Goal: Task Accomplishment & Management: Use online tool/utility

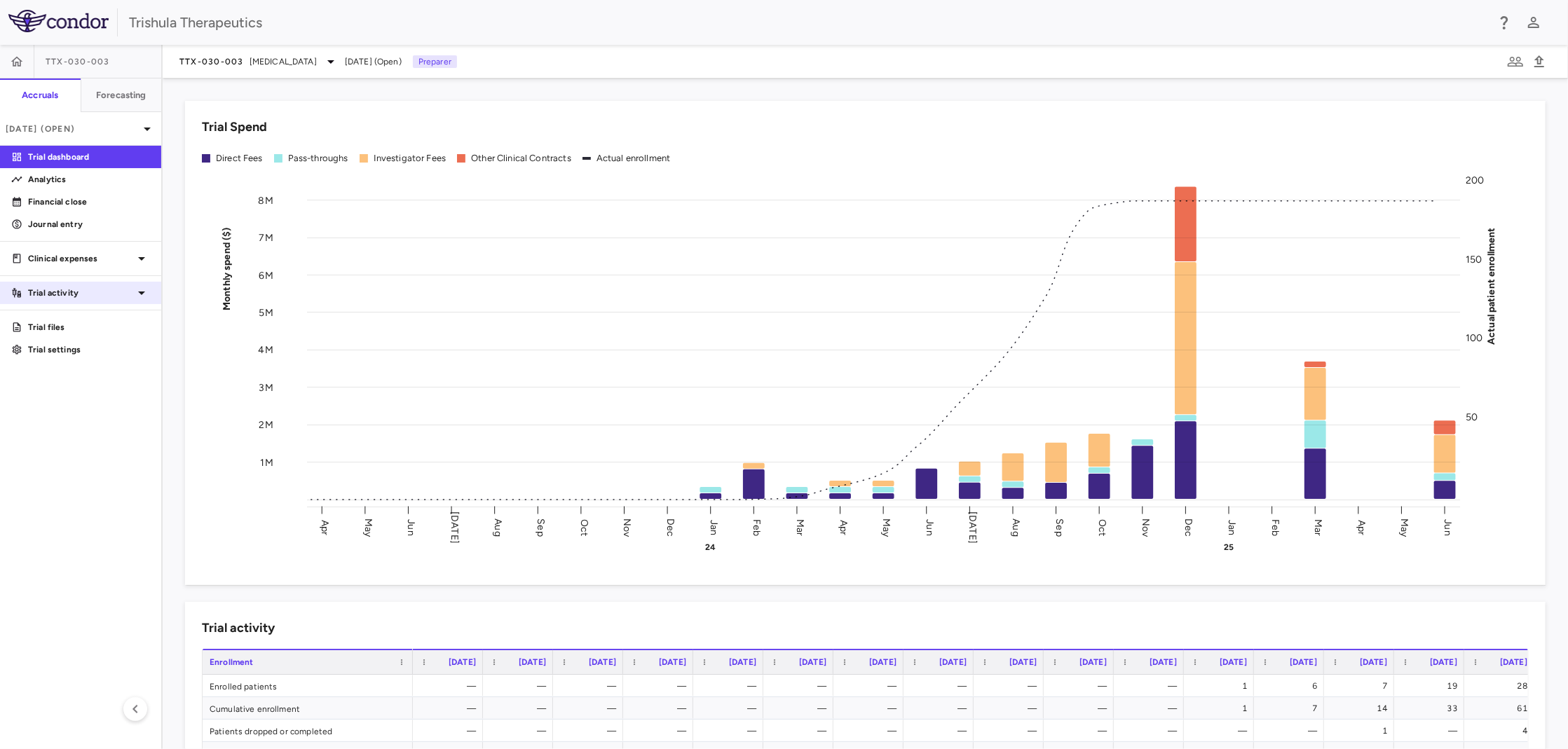
click at [83, 290] on p "Trial activity" at bounding box center [81, 293] width 105 height 13
click at [98, 206] on p "Financial close" at bounding box center [89, 202] width 122 height 13
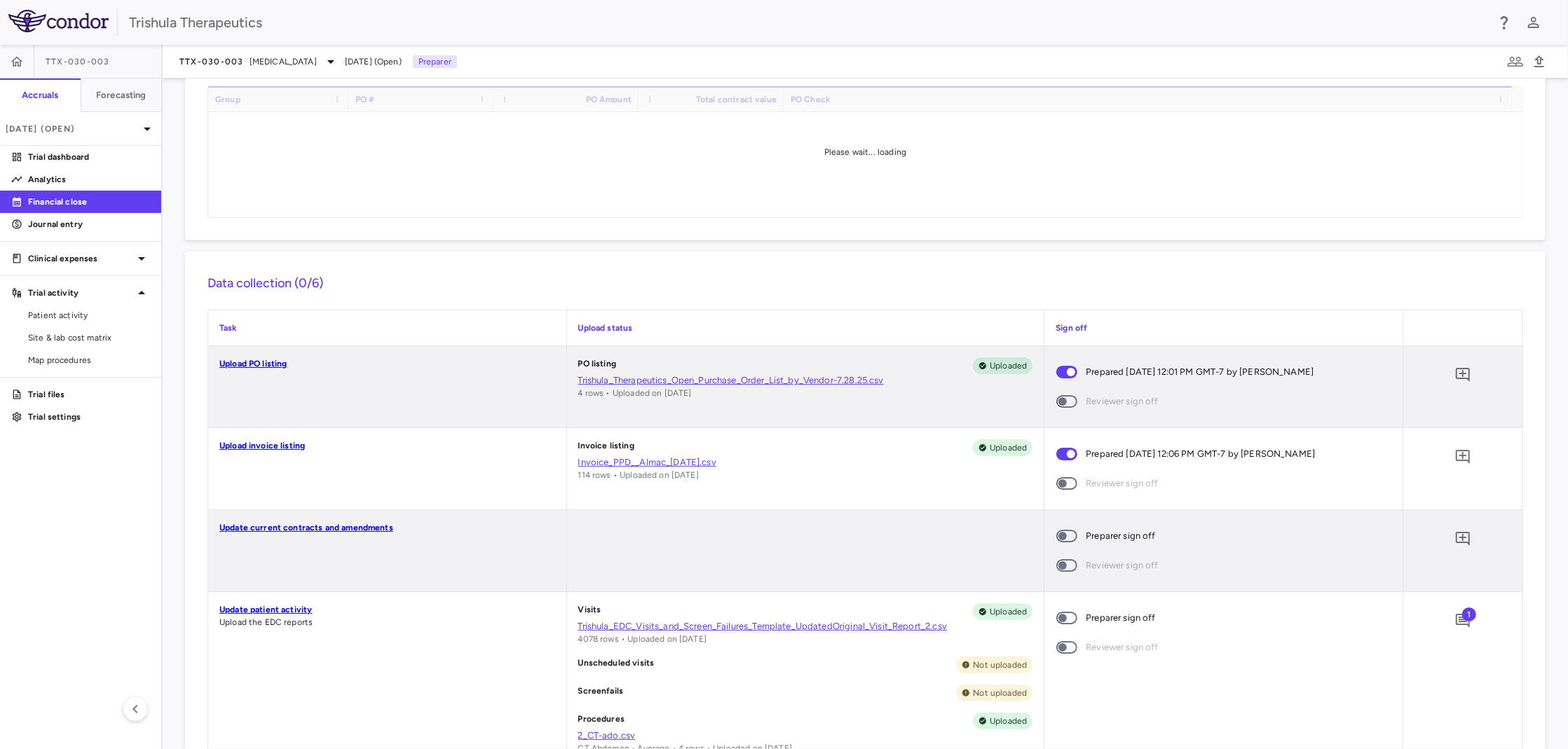
scroll to position [140, 0]
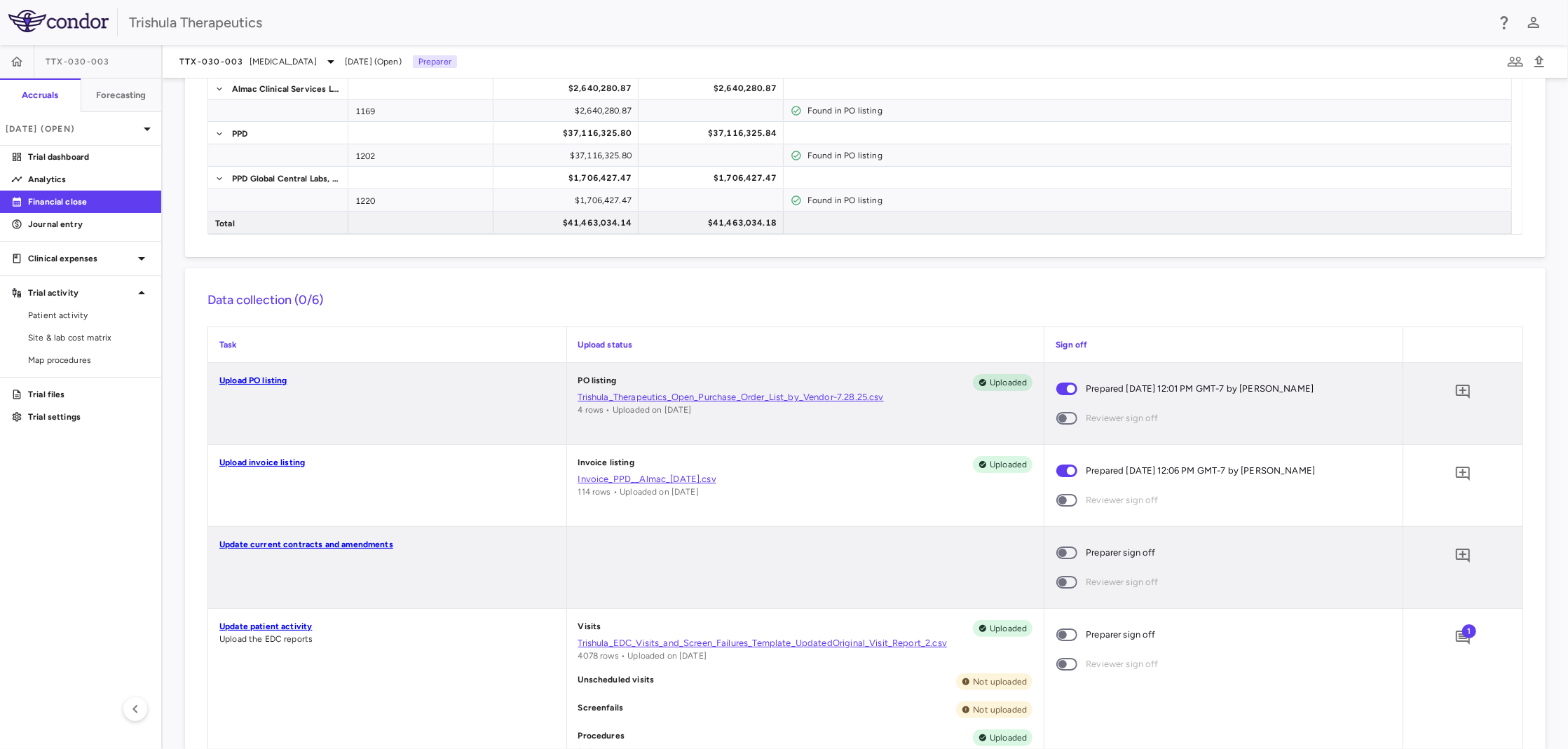
click at [650, 480] on link "Invoice_PPD__Almac_[DATE].csv" at bounding box center [805, 480] width 455 height 13
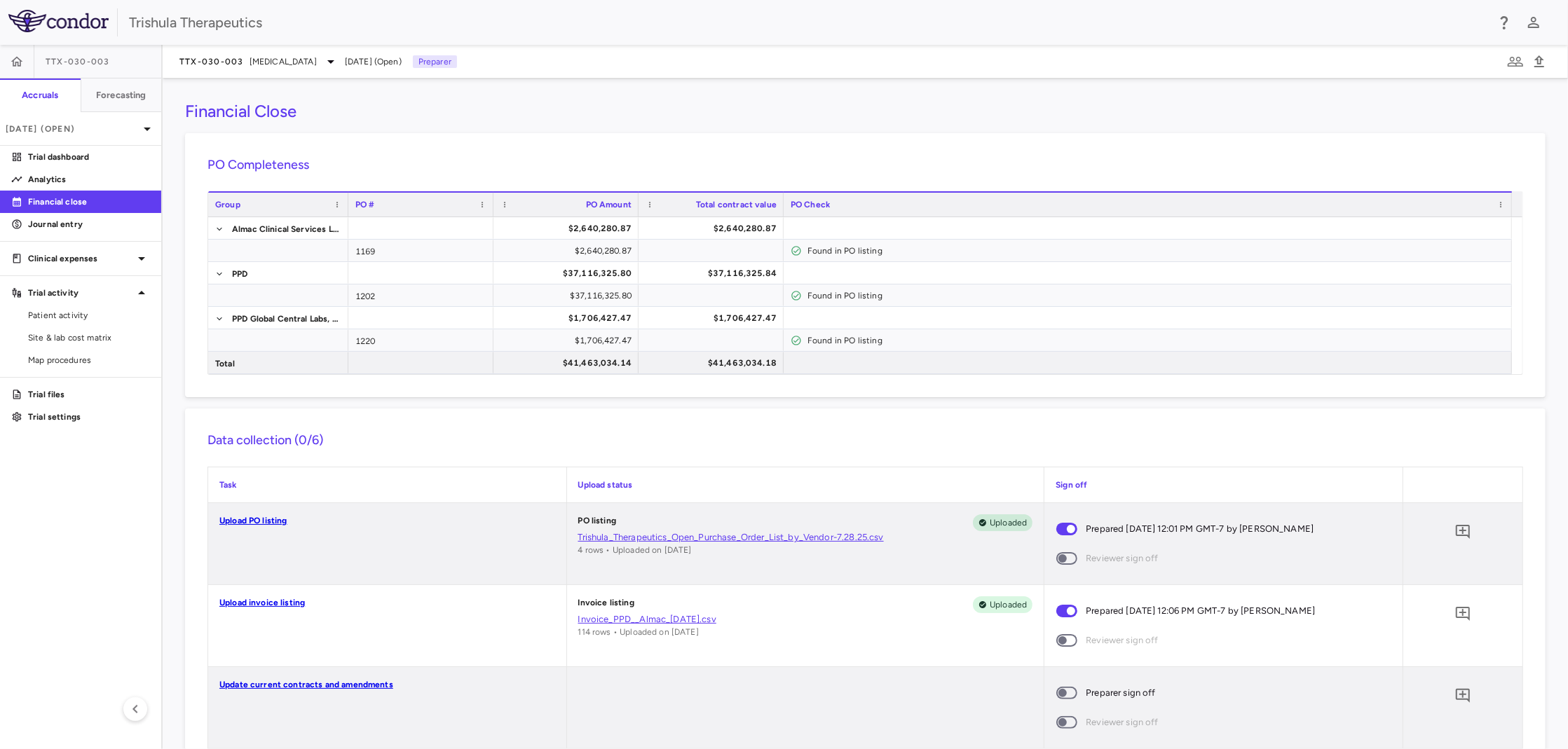
scroll to position [70, 0]
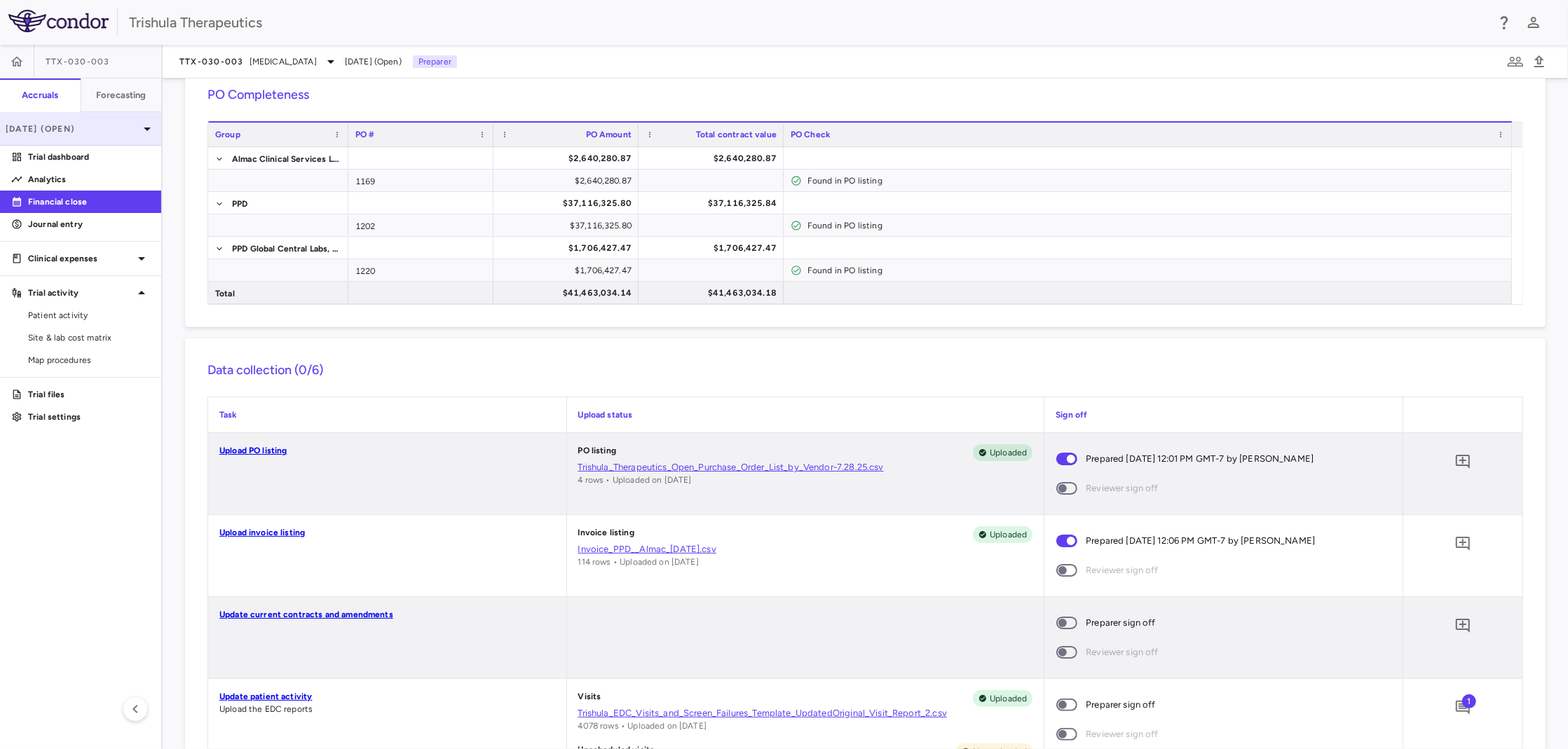
click at [126, 125] on p "[DATE] (Open)" at bounding box center [72, 129] width 133 height 13
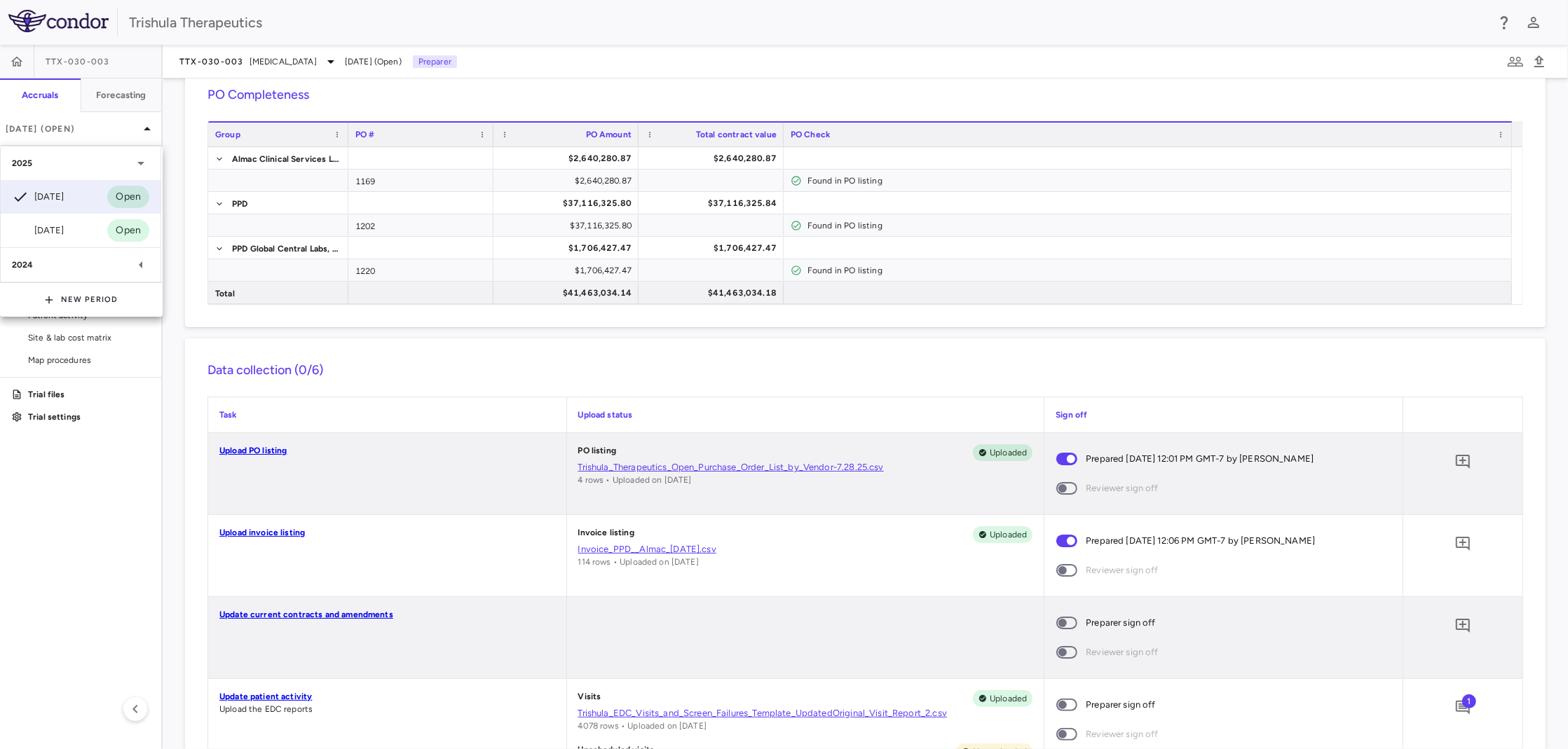
click at [41, 263] on div "2024" at bounding box center [72, 265] width 120 height 13
click at [60, 298] on div "Dec 2024" at bounding box center [38, 298] width 52 height 17
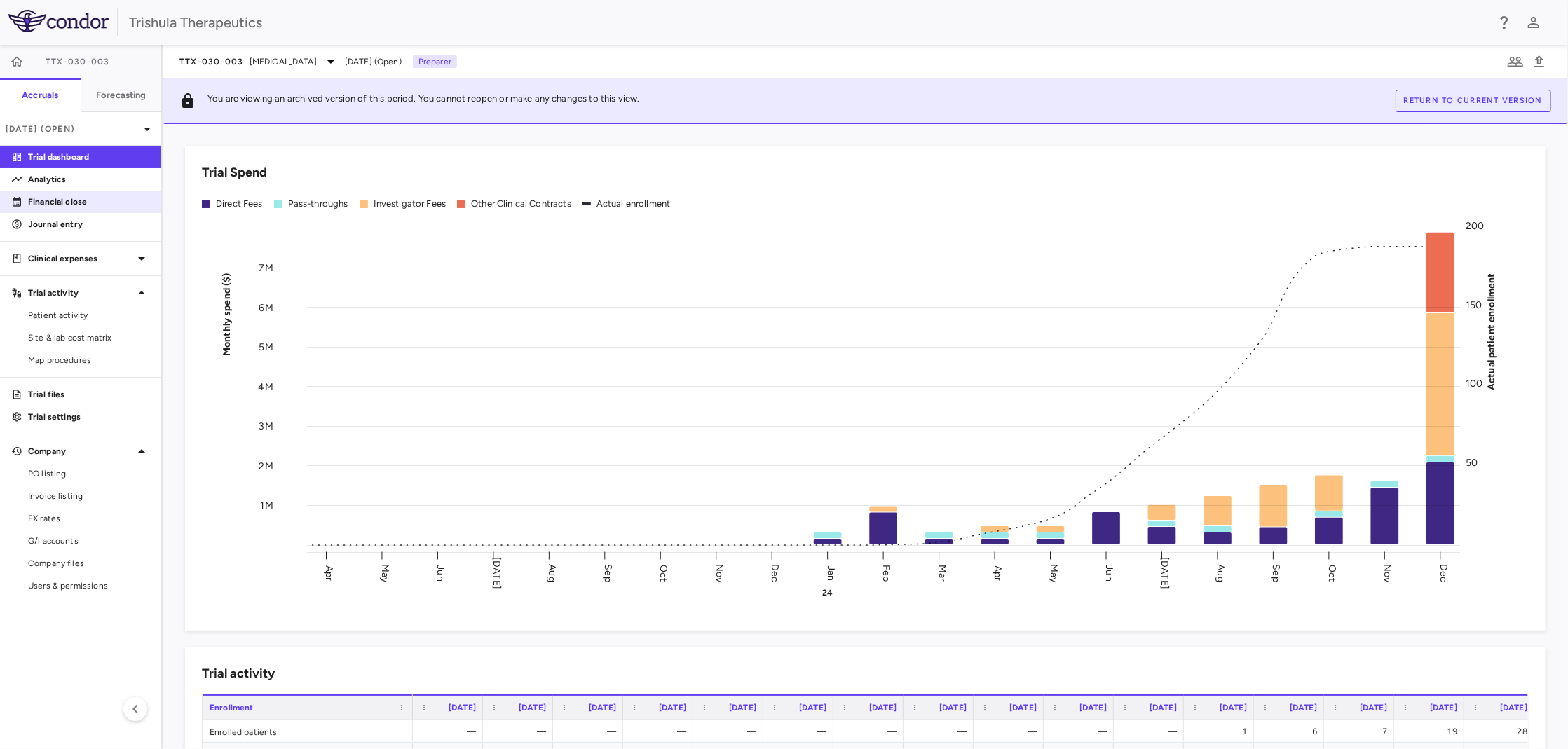
click at [69, 202] on p "Financial close" at bounding box center [89, 202] width 122 height 13
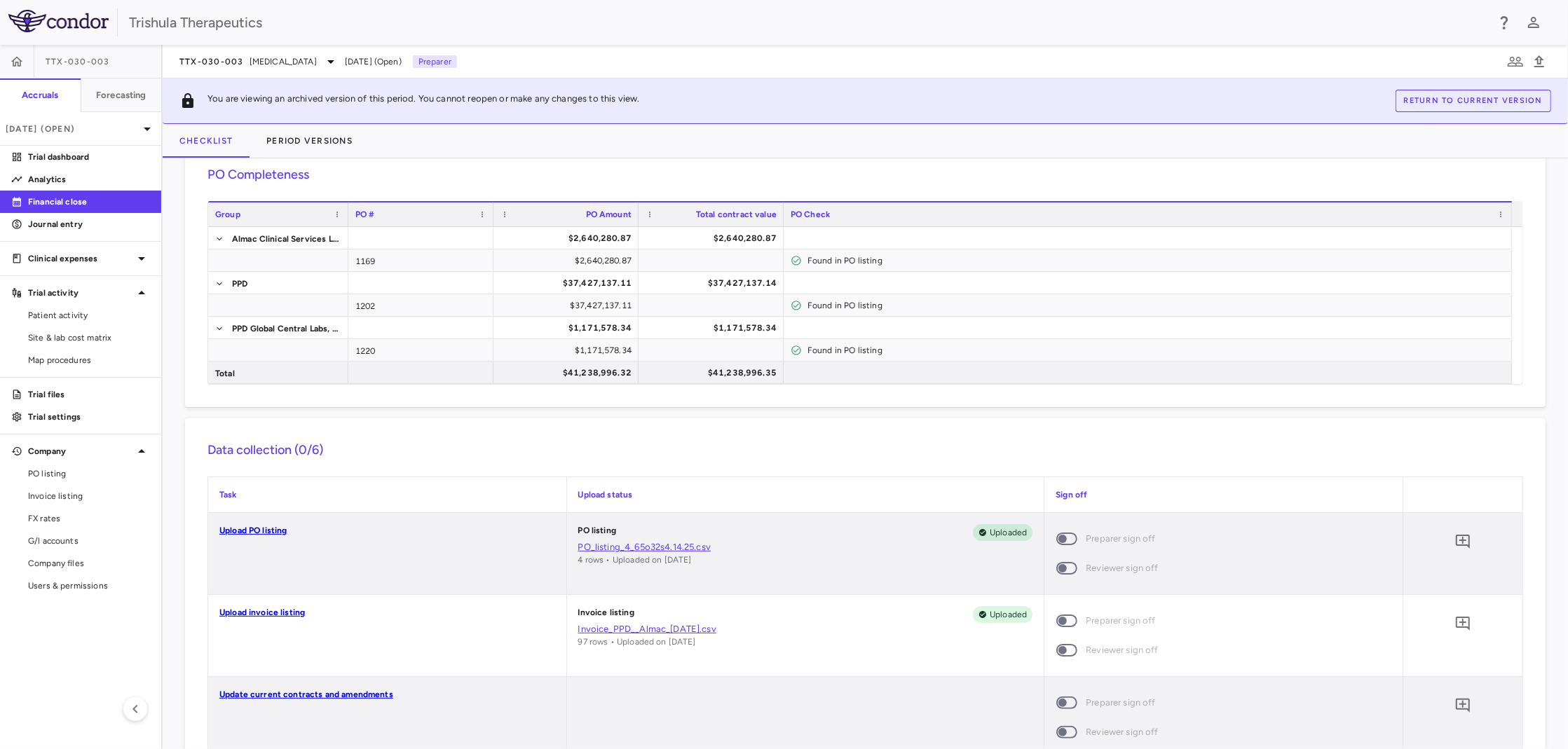
scroll to position [140, 0]
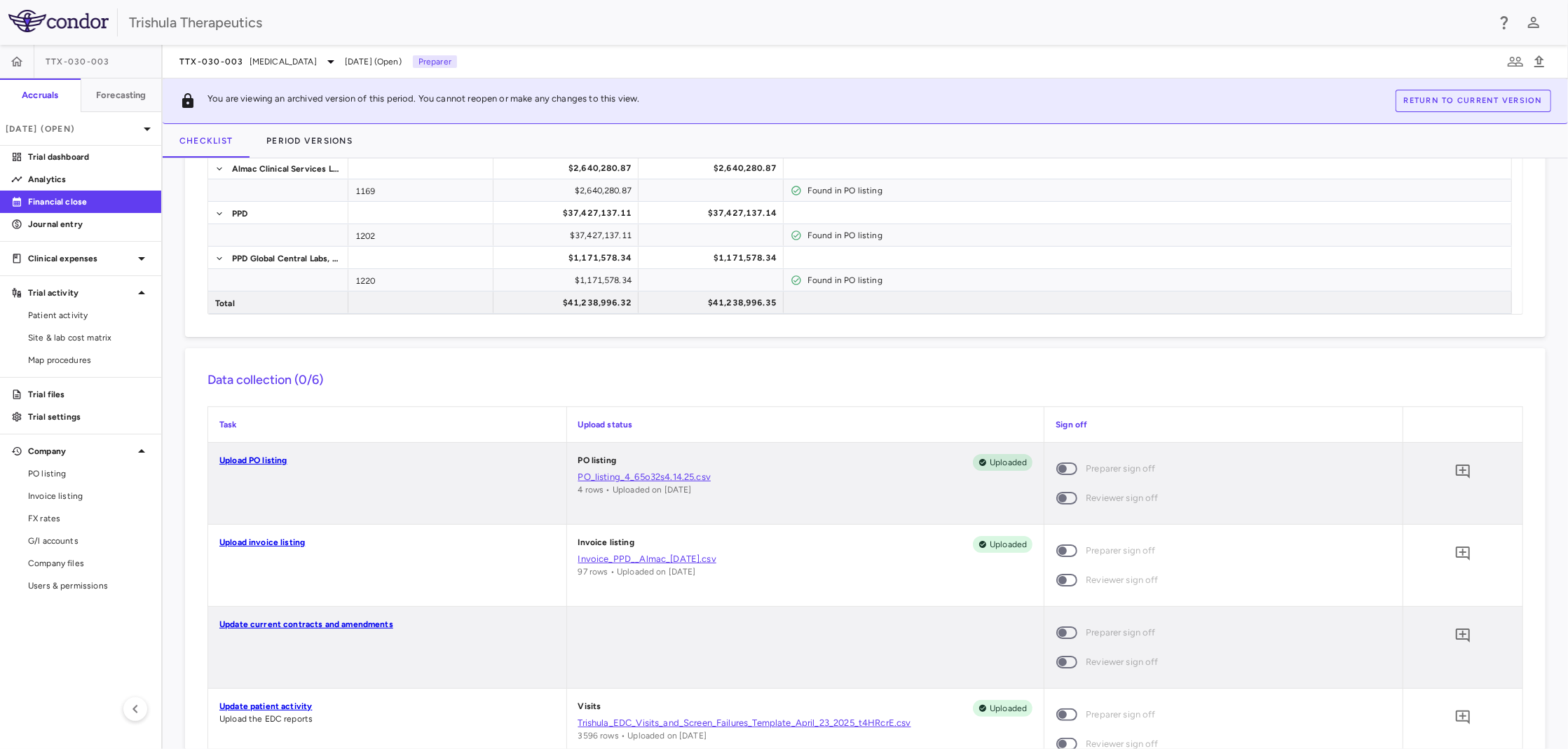
click at [630, 560] on link "Invoice_PPD__Almac_4.14.25.csv" at bounding box center [805, 559] width 455 height 13
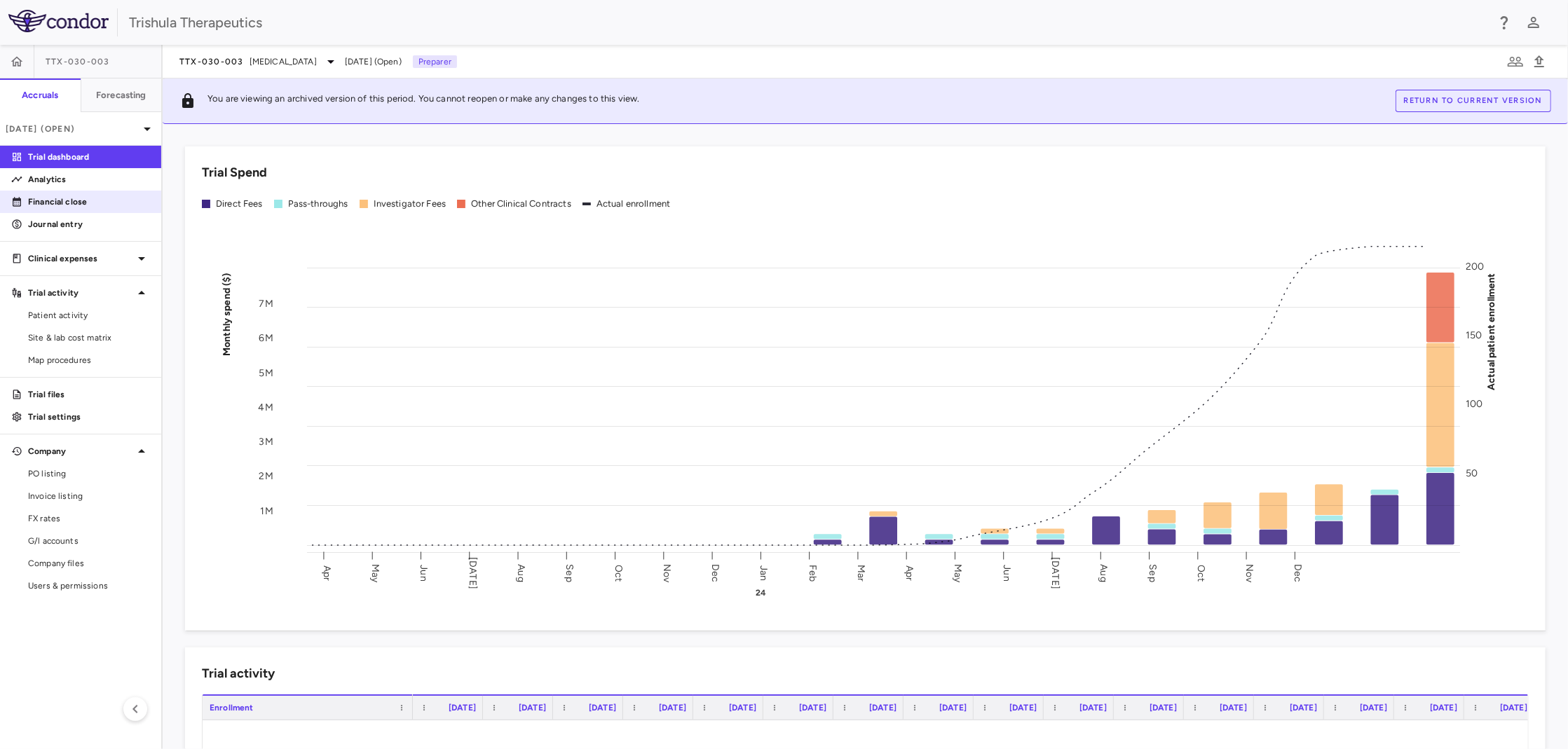
click at [76, 202] on p "Financial close" at bounding box center [89, 202] width 122 height 13
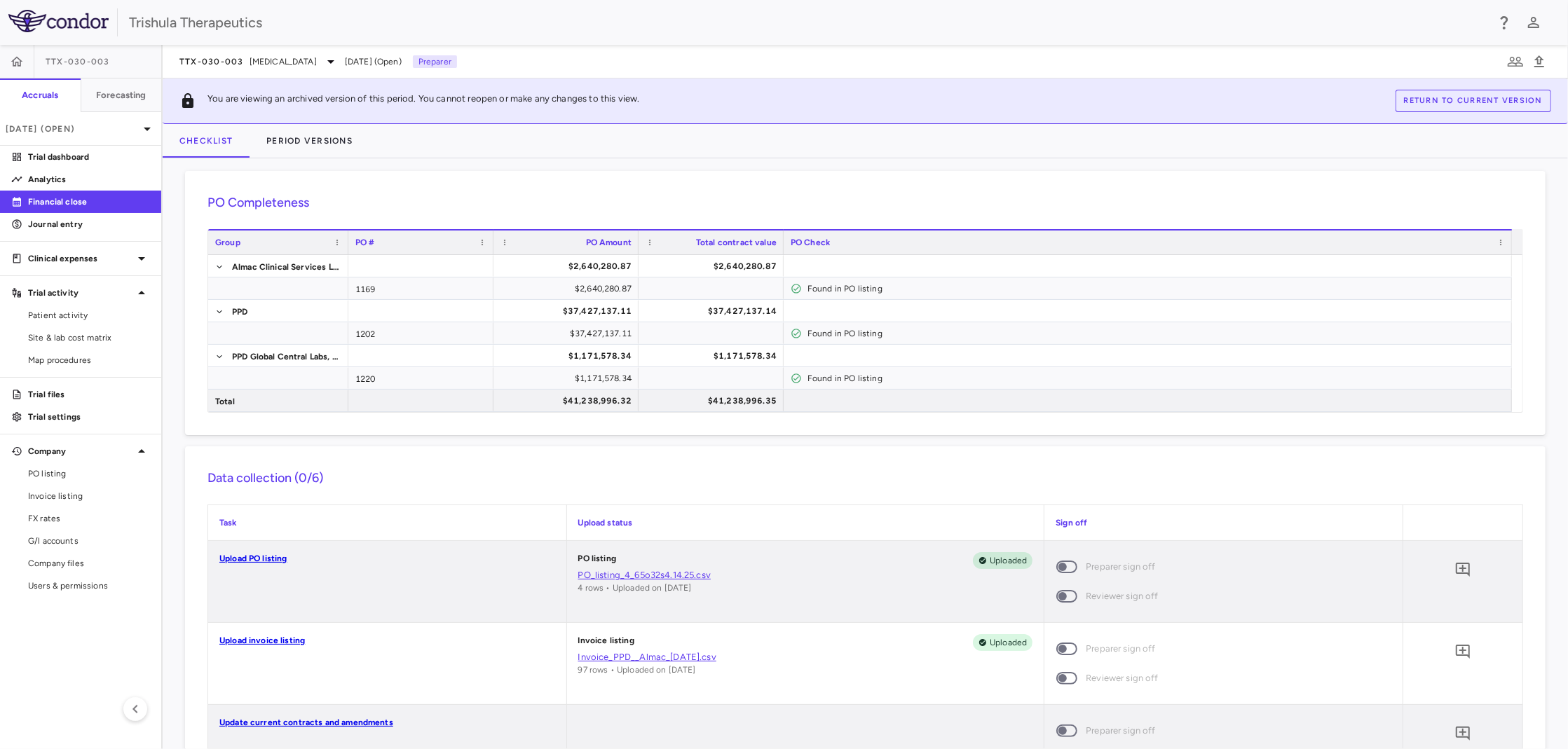
scroll to position [140, 0]
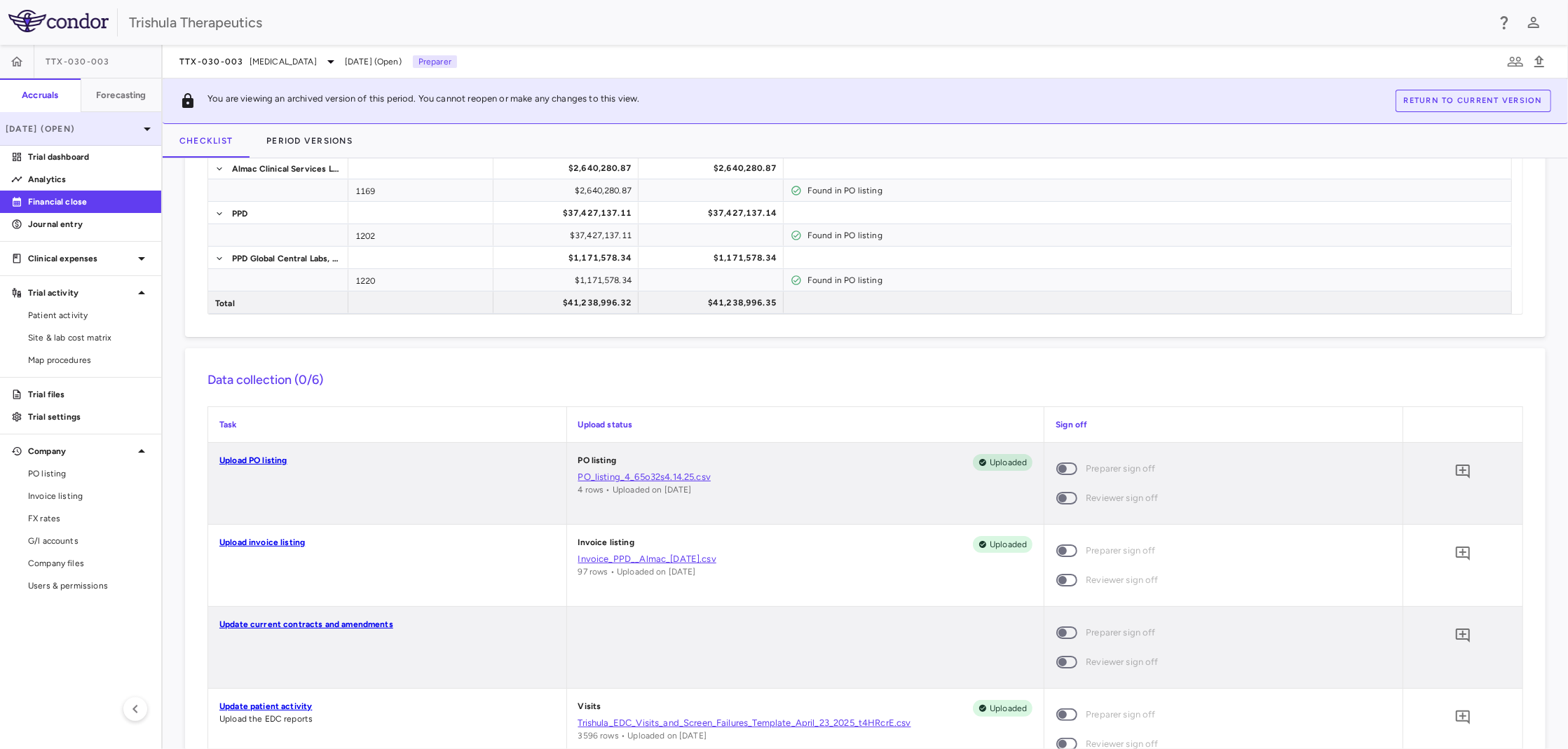
click at [146, 132] on icon at bounding box center [147, 129] width 17 height 17
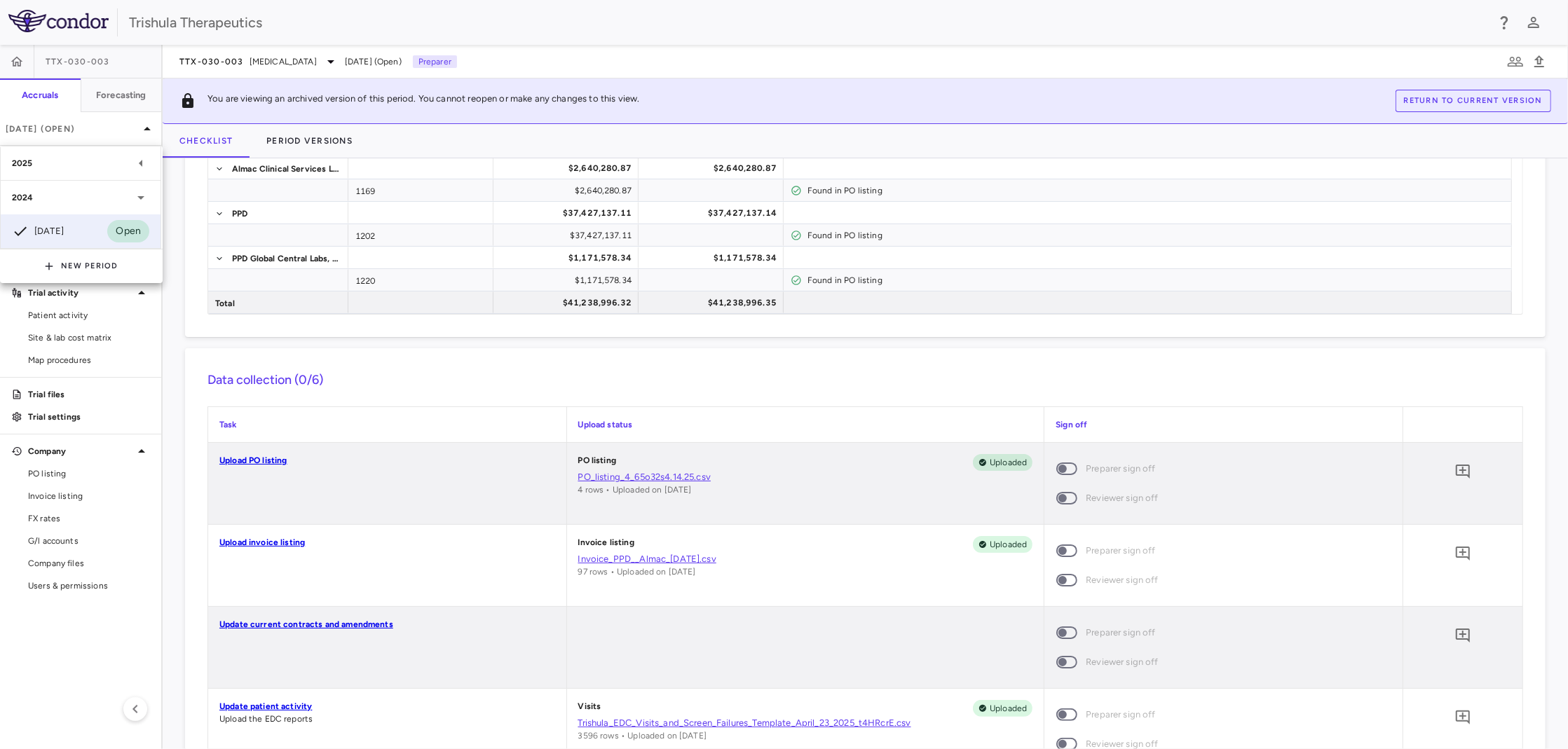
click at [83, 167] on div "2025" at bounding box center [72, 163] width 120 height 13
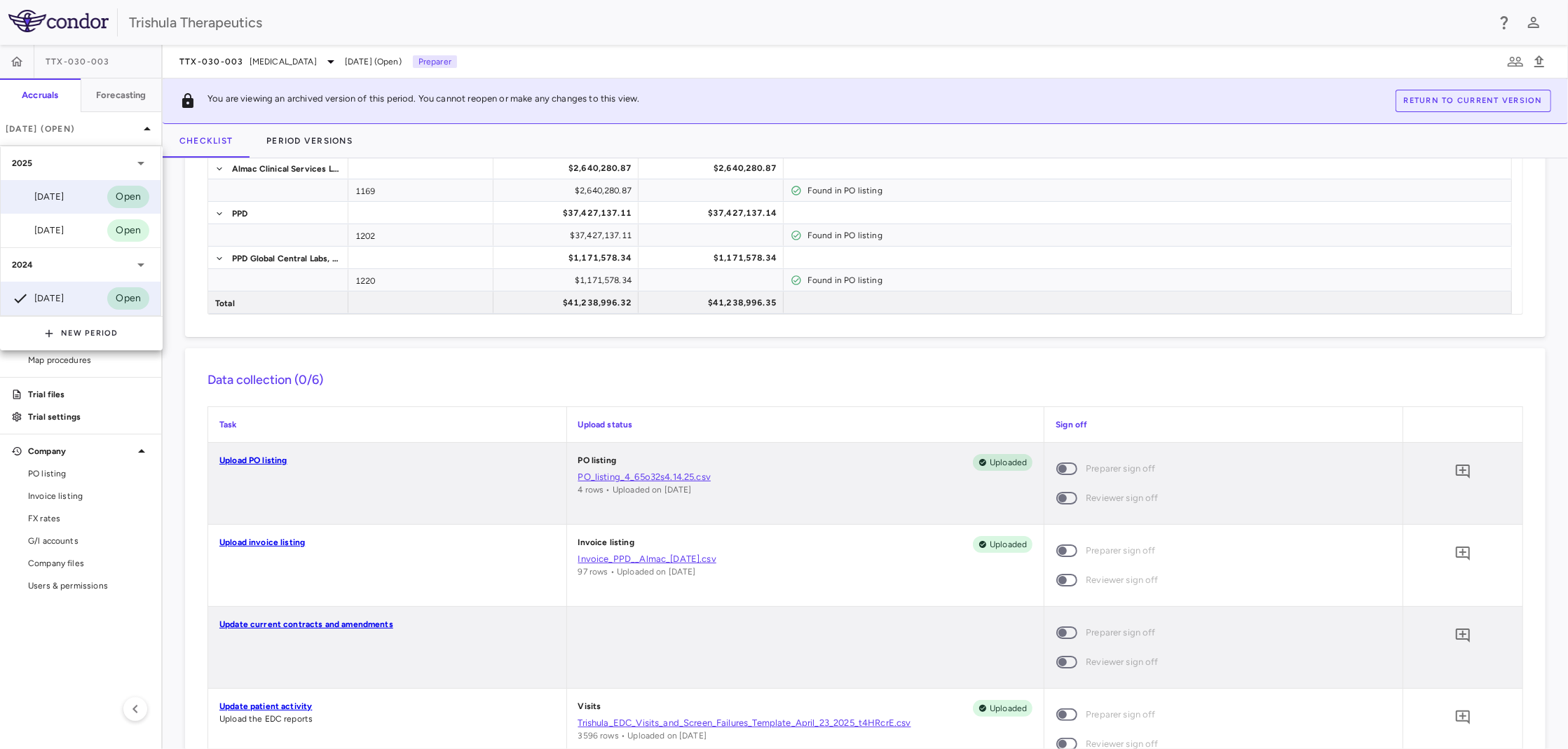
click at [62, 199] on div "Jun 2025" at bounding box center [38, 197] width 52 height 17
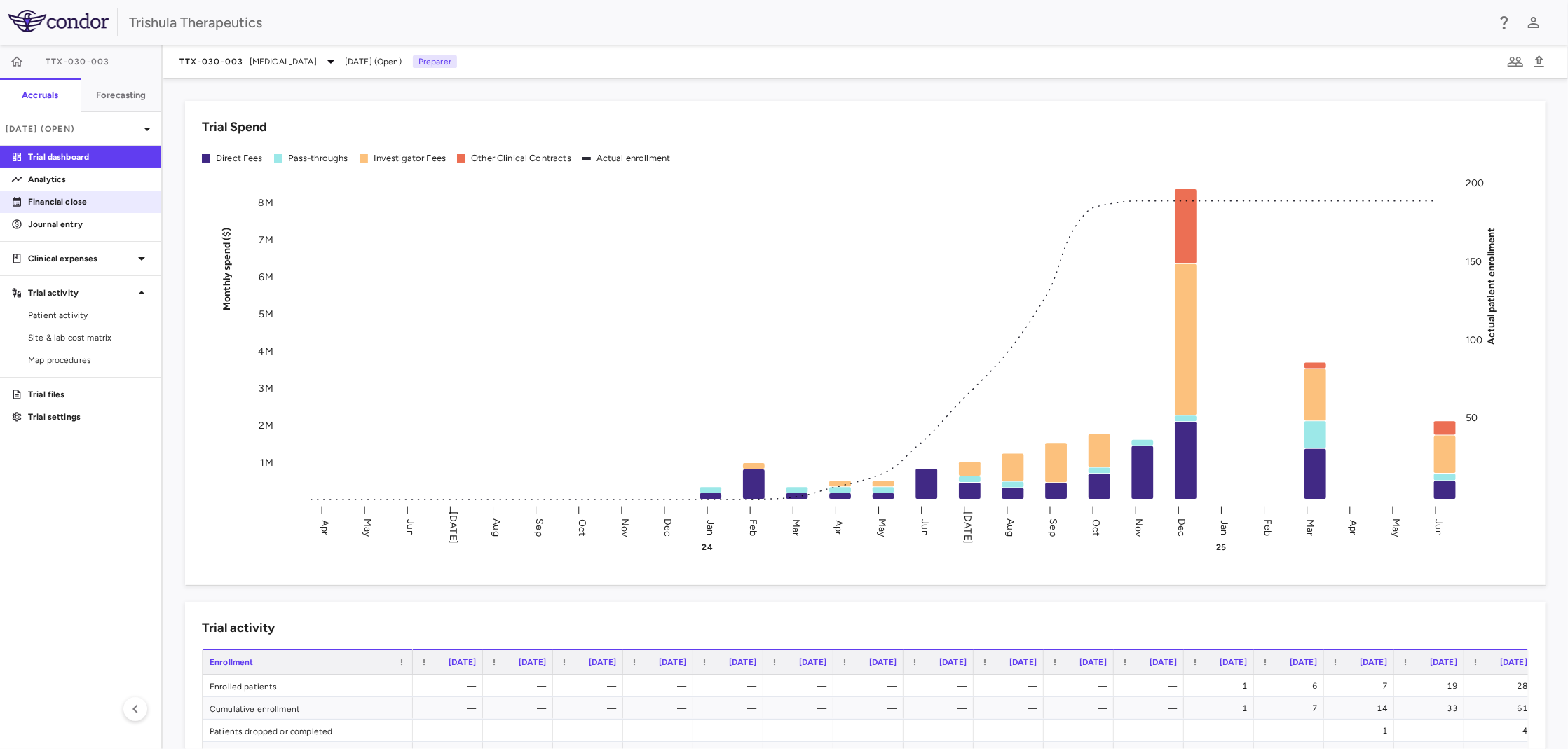
click at [75, 203] on p "Financial close" at bounding box center [89, 202] width 122 height 13
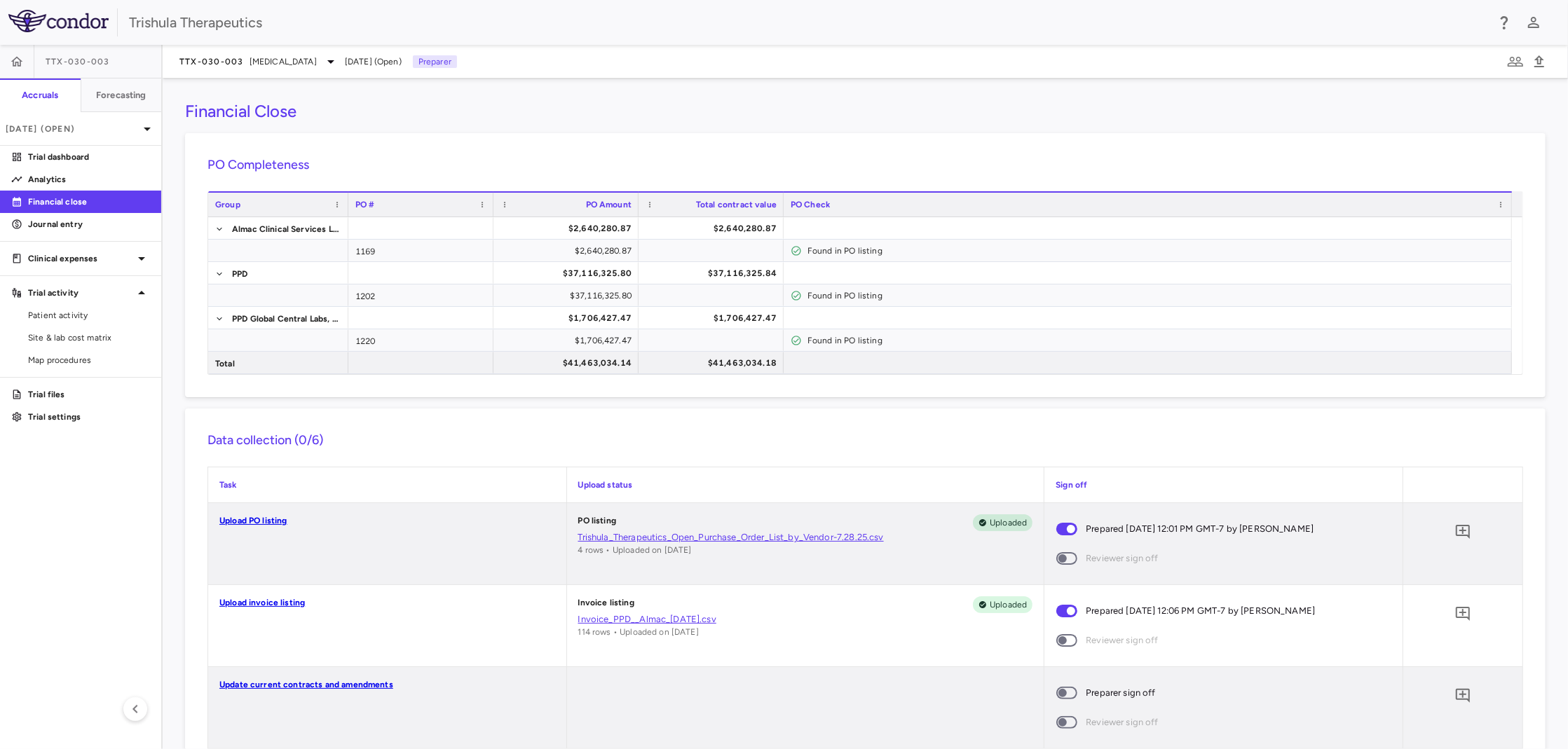
click at [650, 622] on link "Invoice_PPD__Almac_[DATE].csv" at bounding box center [805, 620] width 455 height 13
click at [1100, 724] on span "Reviewer sign off" at bounding box center [1122, 722] width 73 height 16
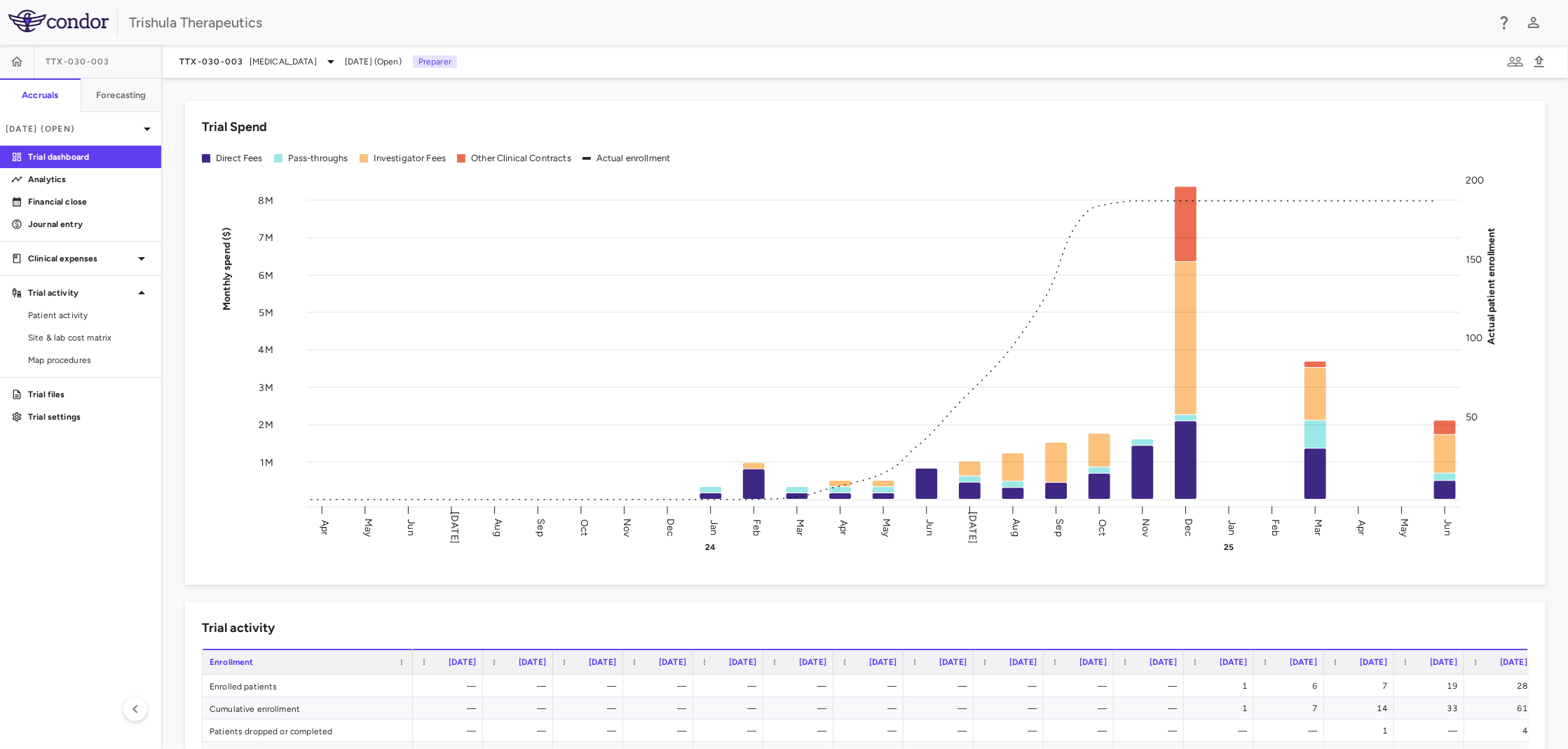
drag, startPoint x: 79, startPoint y: 202, endPoint x: 651, endPoint y: 381, distance: 599.4
click at [79, 202] on p "Financial close" at bounding box center [89, 202] width 122 height 13
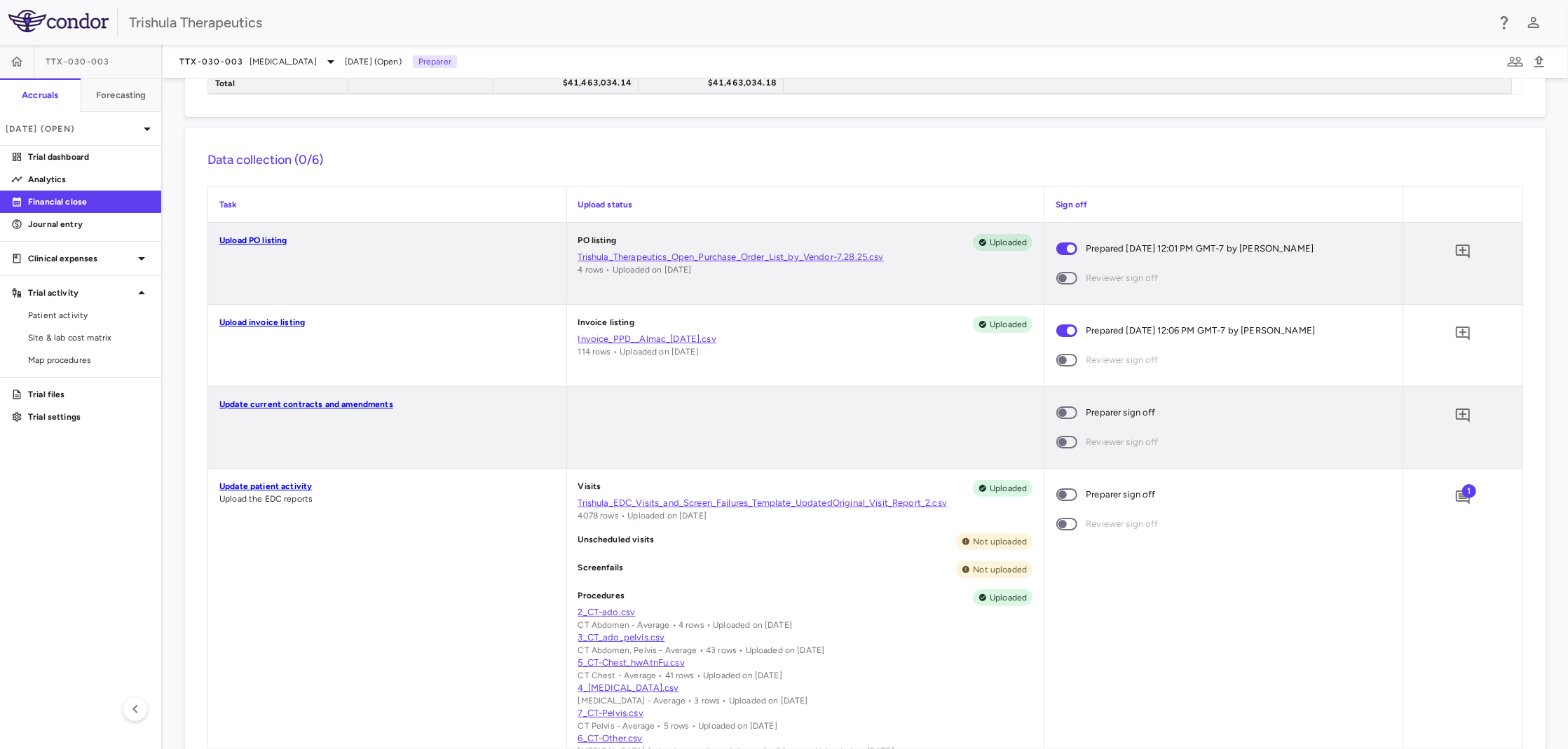
scroll to position [210, 0]
